Goal: Browse casually

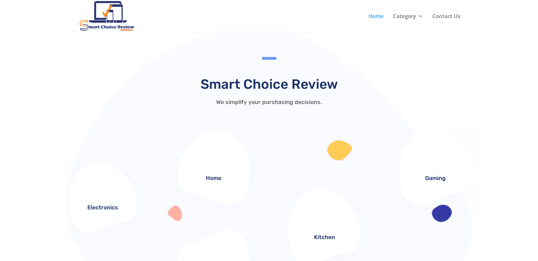
click at [378, 16] on link "Home" at bounding box center [376, 22] width 15 height 18
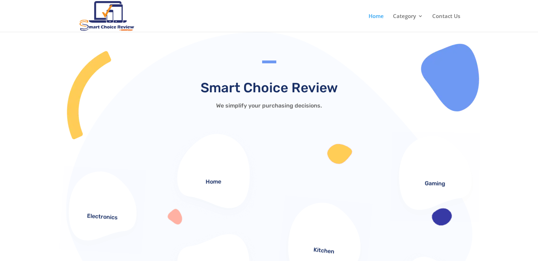
click at [115, 3] on img at bounding box center [107, 16] width 55 height 30
click at [435, 183] on link "Gaming" at bounding box center [435, 183] width 21 height 7
